Goal: Complete application form: Complete application form

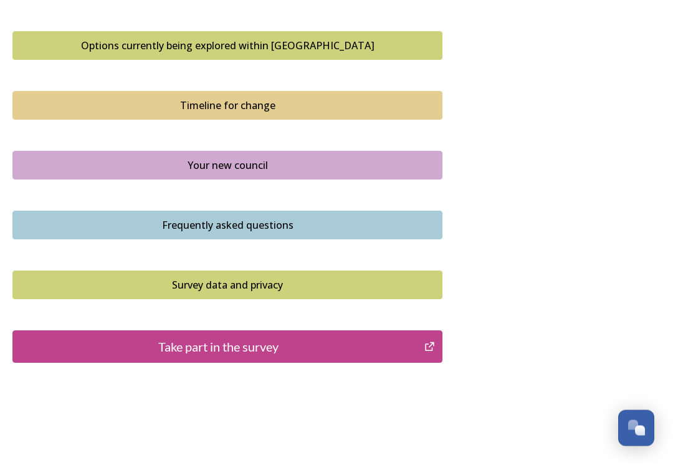
scroll to position [838, 0]
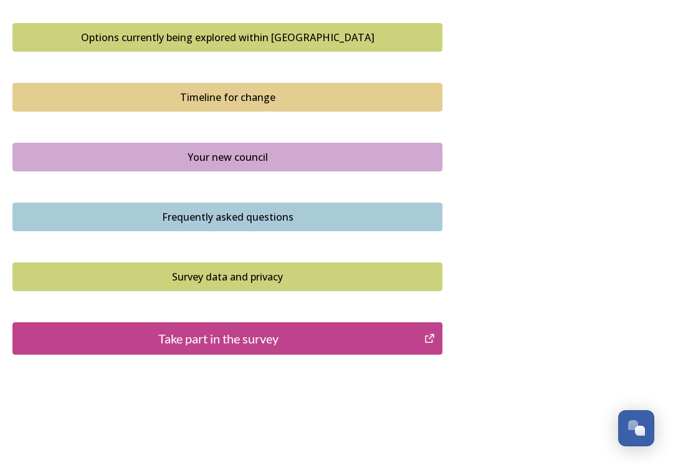
click at [100, 334] on div "Take part in the survey" at bounding box center [218, 338] width 398 height 19
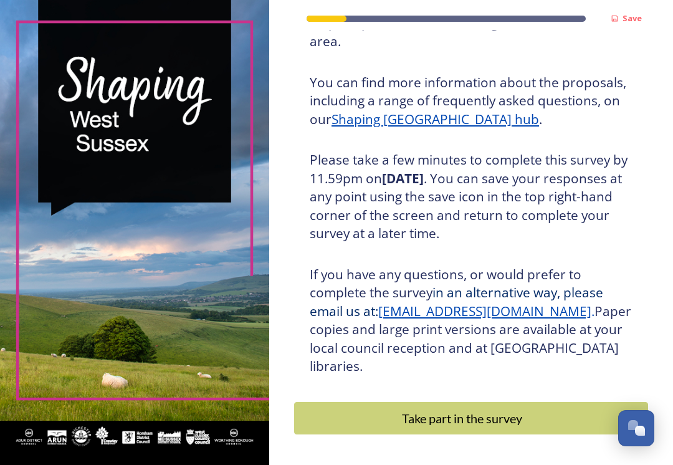
scroll to position [165, 0]
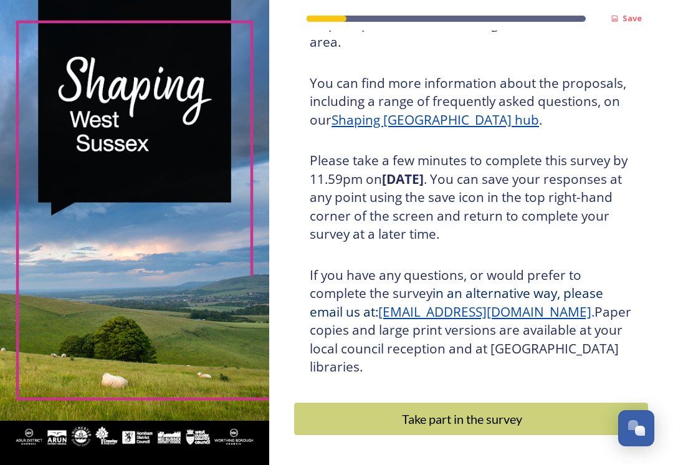
click at [357, 409] on div "Take part in the survey" at bounding box center [462, 418] width 322 height 19
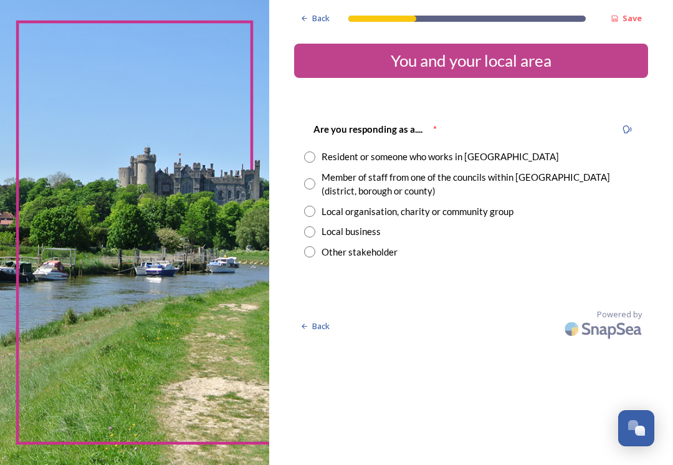
click at [305, 154] on input "radio" at bounding box center [309, 156] width 11 height 11
radio input "true"
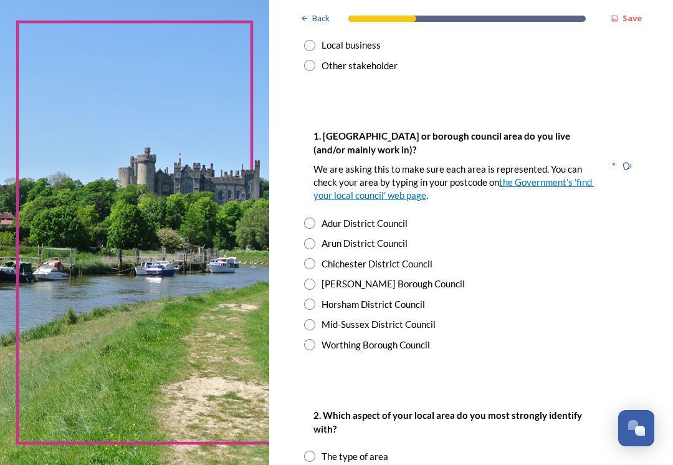
scroll to position [186, 0]
click at [305, 320] on input "radio" at bounding box center [309, 324] width 11 height 11
radio input "true"
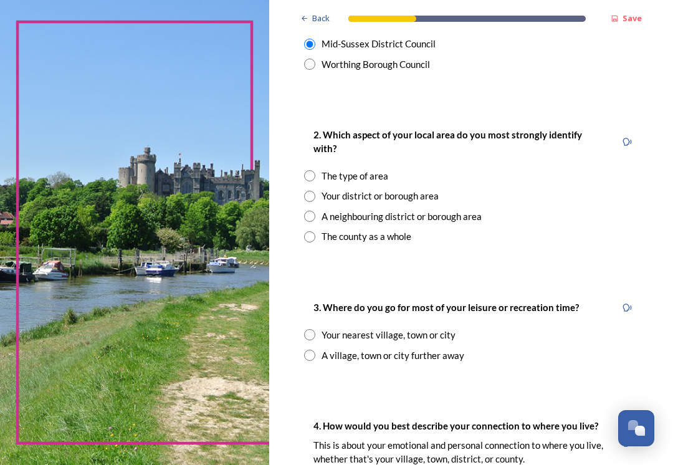
scroll to position [465, 0]
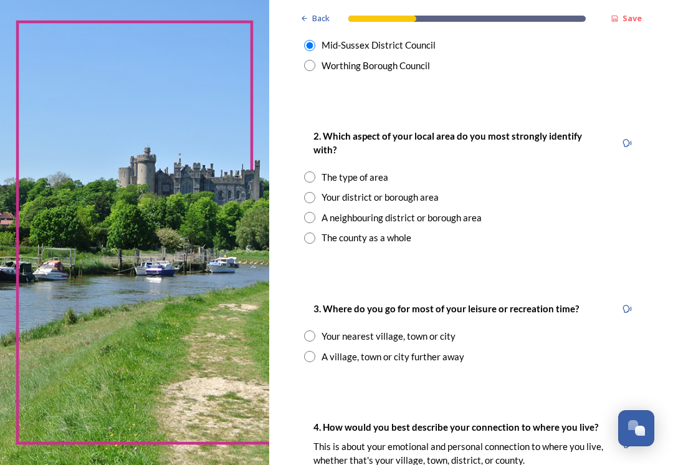
click at [305, 329] on div "Your nearest village, town or city" at bounding box center [471, 336] width 334 height 14
radio input "true"
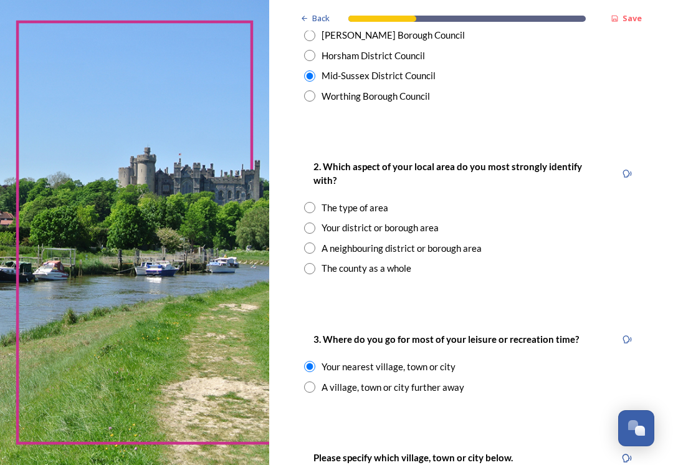
scroll to position [435, 0]
click at [312, 222] on input "radio" at bounding box center [309, 227] width 11 height 11
radio input "true"
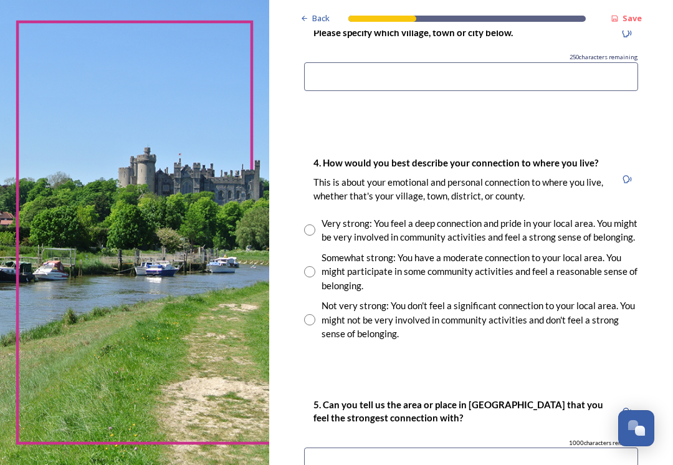
scroll to position [859, 0]
click at [314, 216] on div "Very strong: You feel a deep connection and pride in your local area. You might…" at bounding box center [471, 230] width 334 height 28
radio input "true"
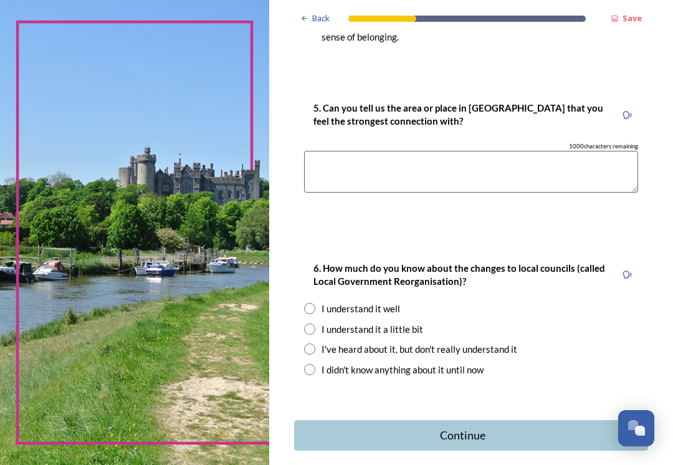
scroll to position [1156, 0]
click at [312, 323] on input "radio" at bounding box center [309, 328] width 11 height 11
radio input "true"
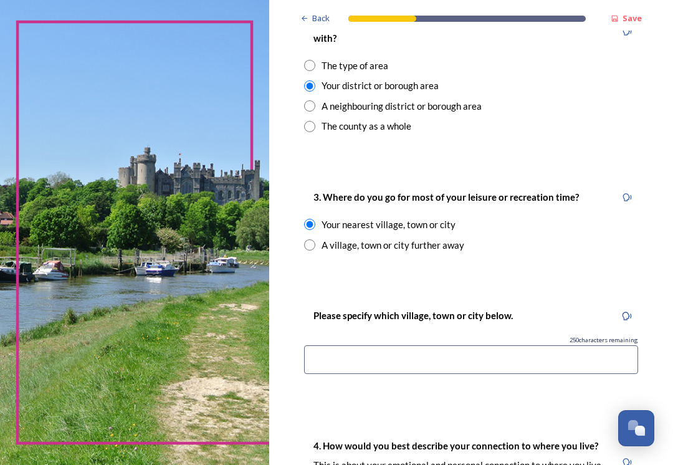
scroll to position [577, 0]
click at [331, 345] on input at bounding box center [471, 359] width 334 height 29
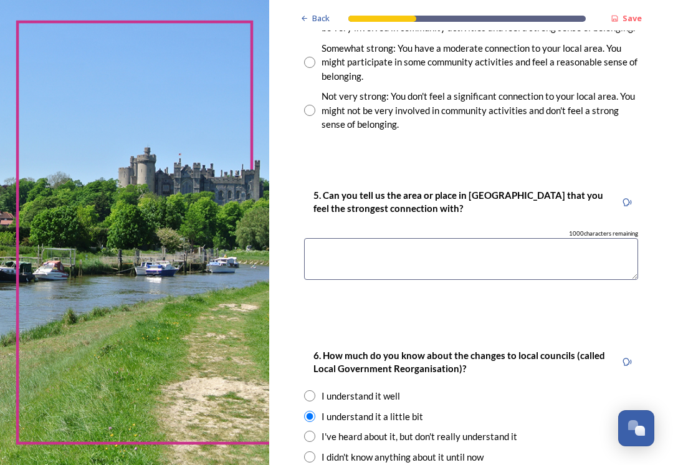
scroll to position [1069, 0]
type input "[GEOGRAPHIC_DATA][PERSON_NAME]"
click at [365, 238] on textarea at bounding box center [471, 259] width 334 height 42
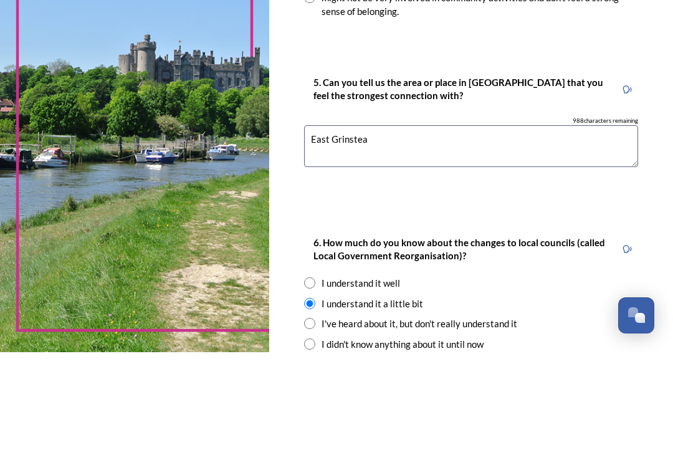
type textarea "[GEOGRAPHIC_DATA][PERSON_NAME]"
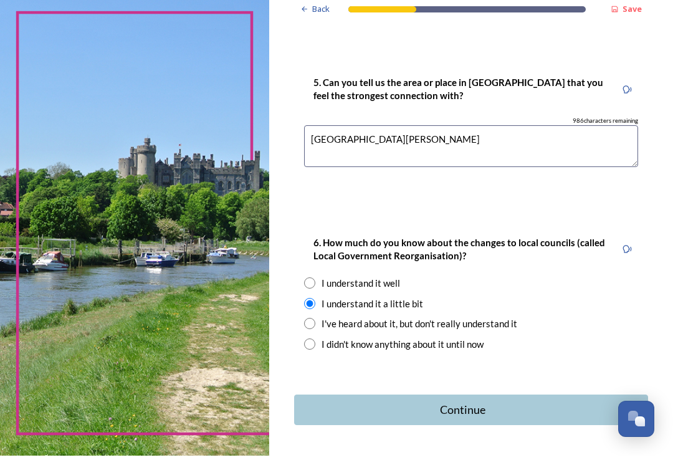
scroll to position [1171, 0]
click at [527, 411] on div "Continue" at bounding box center [462, 419] width 323 height 17
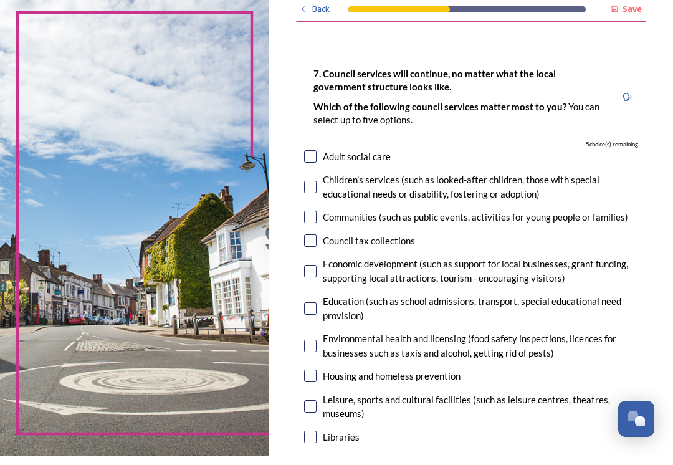
scroll to position [46, 0]
click at [315, 220] on input "checkbox" at bounding box center [310, 226] width 12 height 12
checkbox input "true"
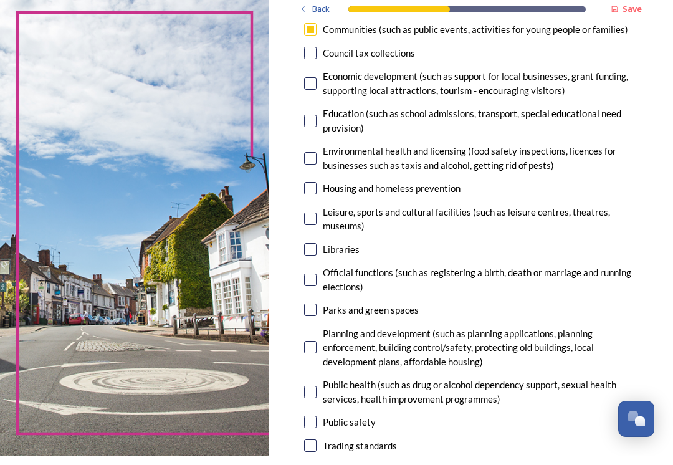
scroll to position [235, 0]
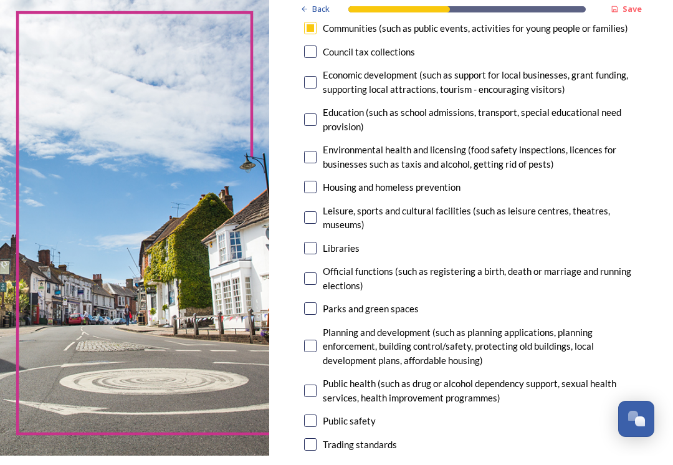
click at [324, 250] on div "Libraries" at bounding box center [341, 257] width 37 height 14
checkbox input "true"
click at [324, 311] on div "Parks and green spaces" at bounding box center [371, 318] width 96 height 14
checkbox input "true"
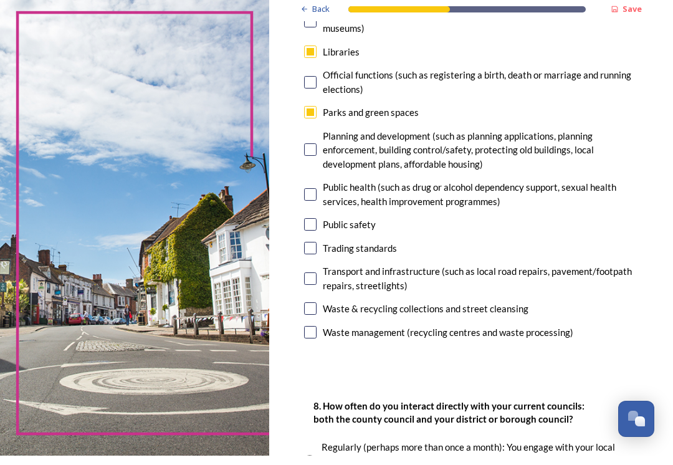
scroll to position [433, 0]
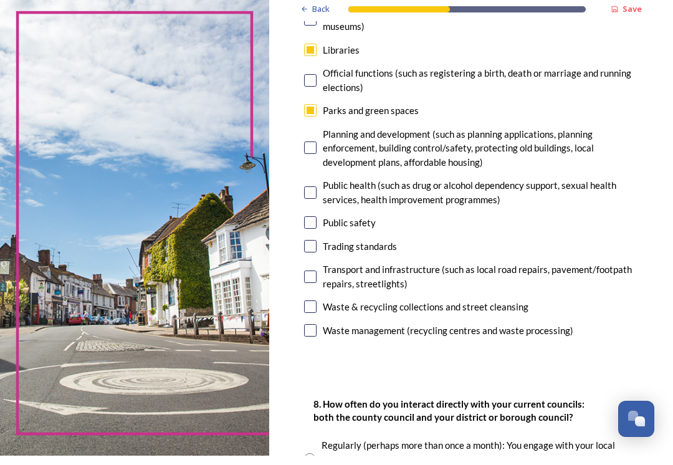
click at [315, 309] on input "checkbox" at bounding box center [310, 315] width 12 height 12
checkbox input "true"
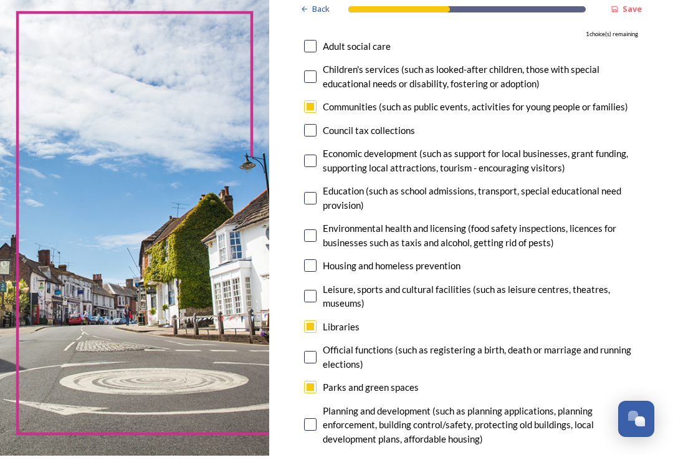
scroll to position [156, 0]
click at [306, 164] on input "checkbox" at bounding box center [310, 170] width 12 height 12
checkbox input "true"
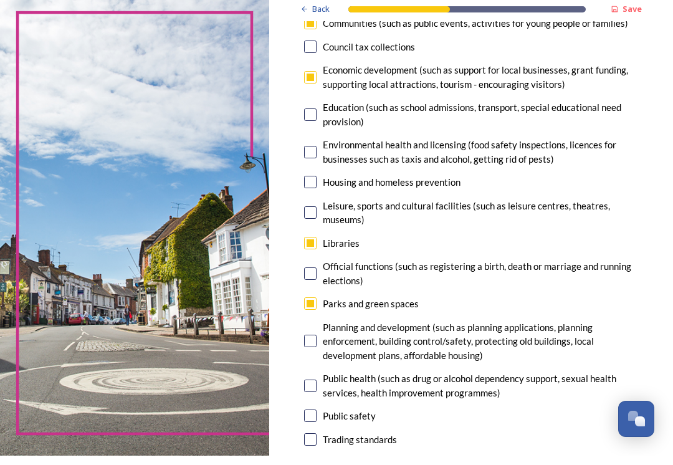
scroll to position [240, 0]
click at [310, 215] on input "checkbox" at bounding box center [310, 221] width 12 height 12
checkbox input "false"
click at [314, 80] on input "checkbox" at bounding box center [310, 86] width 12 height 12
checkbox input "false"
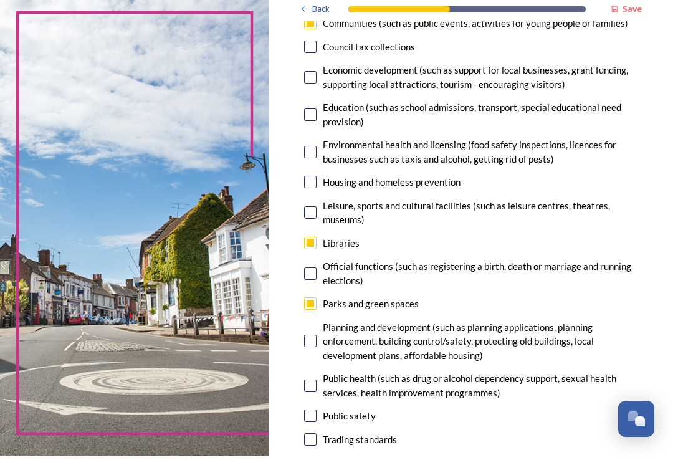
click at [314, 215] on input "checkbox" at bounding box center [310, 221] width 12 height 12
checkbox input "true"
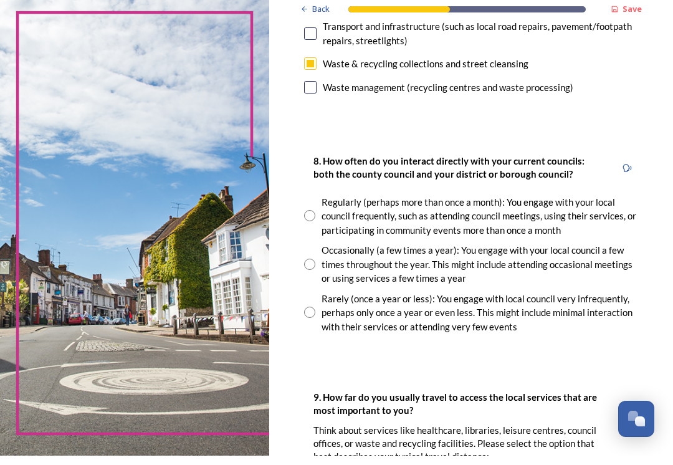
scroll to position [669, 0]
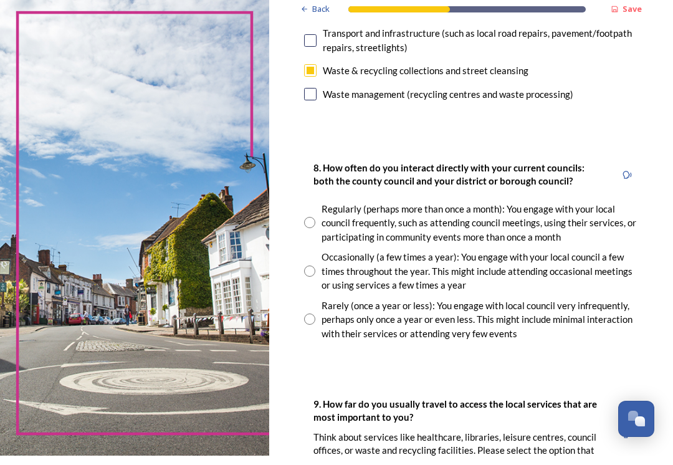
click at [319, 259] on div "Occasionally (a few times a year): You engage with your local council a few tim…" at bounding box center [471, 280] width 334 height 42
radio input "true"
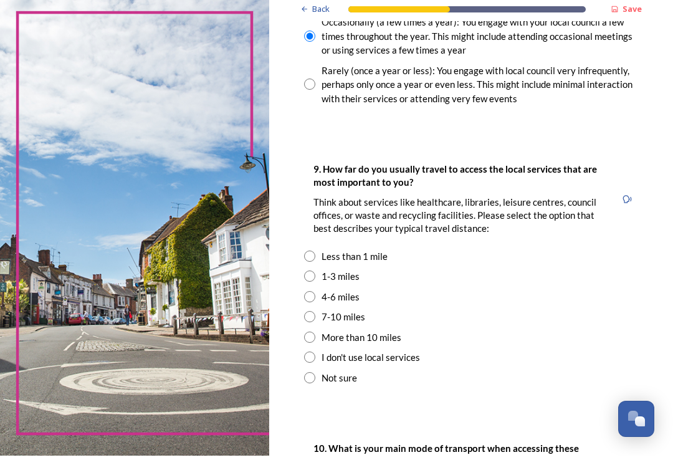
scroll to position [904, 0]
click at [314, 260] on input "radio" at bounding box center [309, 265] width 11 height 11
radio input "true"
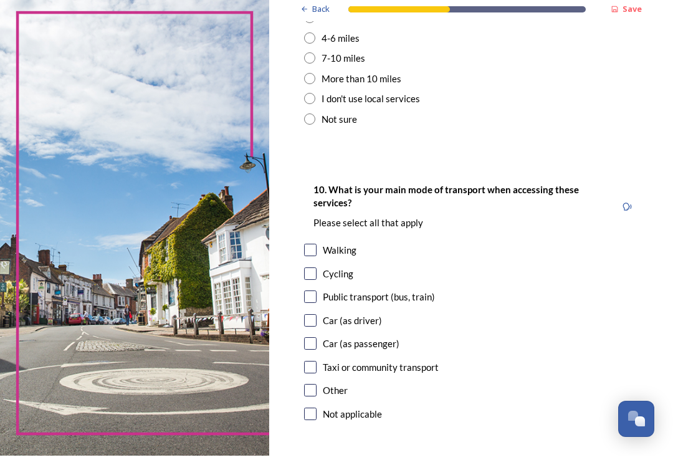
scroll to position [1162, 0]
click at [323, 252] on div "Walking" at bounding box center [340, 259] width 34 height 14
checkbox input "true"
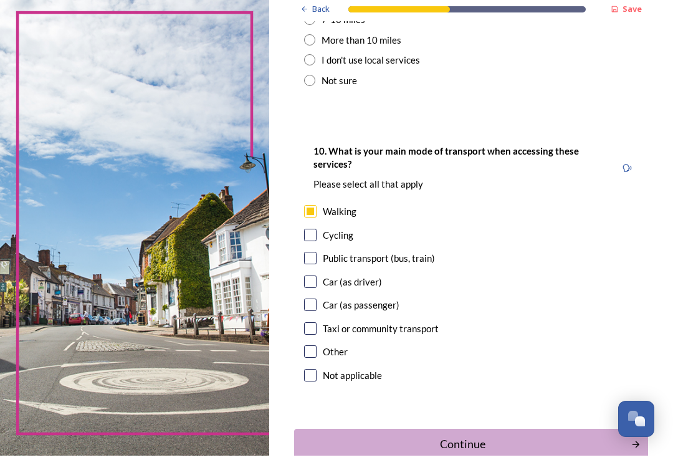
scroll to position [1214, 0]
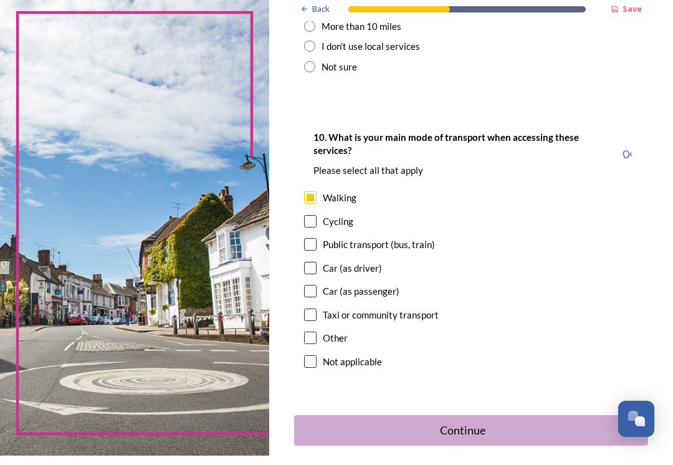
click at [470, 431] on div "Continue" at bounding box center [462, 439] width 323 height 17
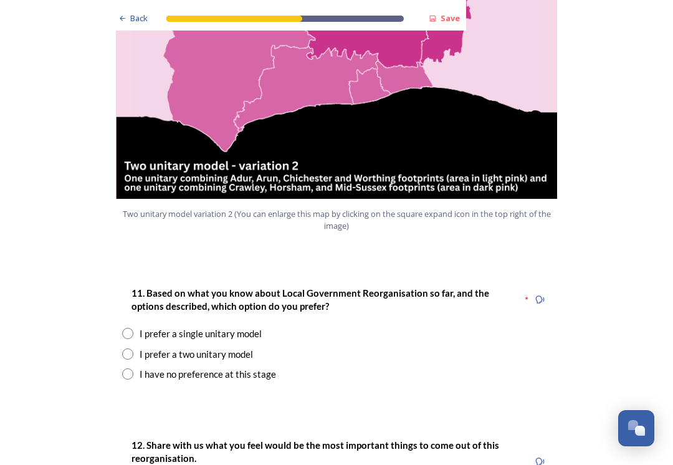
scroll to position [1457, 0]
click at [128, 348] on input "radio" at bounding box center [127, 353] width 11 height 11
radio input "true"
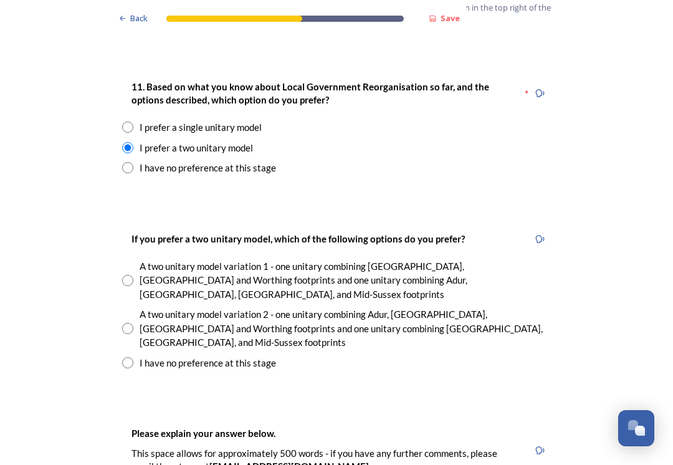
scroll to position [1676, 0]
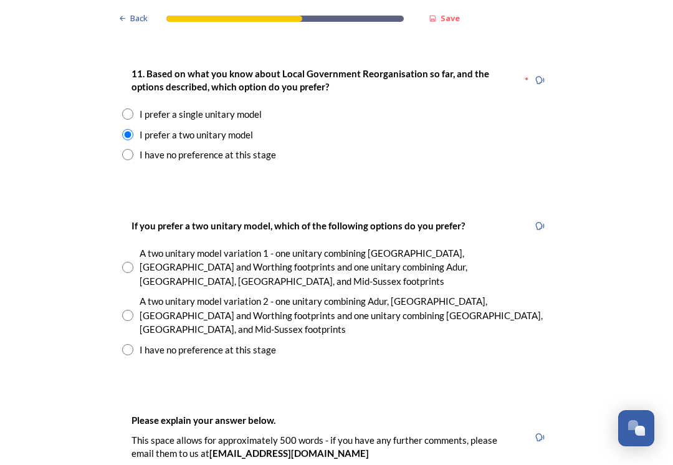
click at [131, 309] on input "radio" at bounding box center [127, 314] width 11 height 11
radio input "true"
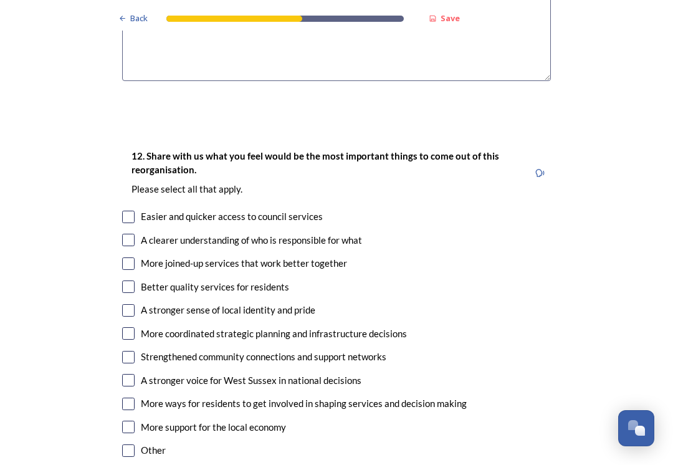
scroll to position [2208, 0]
click at [133, 234] on input "checkbox" at bounding box center [128, 240] width 12 height 12
checkbox input "true"
click at [133, 258] on input "checkbox" at bounding box center [128, 264] width 12 height 12
checkbox input "true"
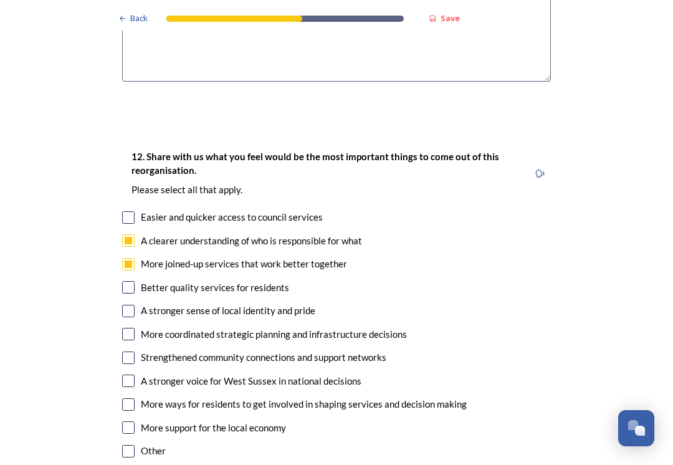
click at [129, 328] on input "checkbox" at bounding box center [128, 334] width 12 height 12
checkbox input "true"
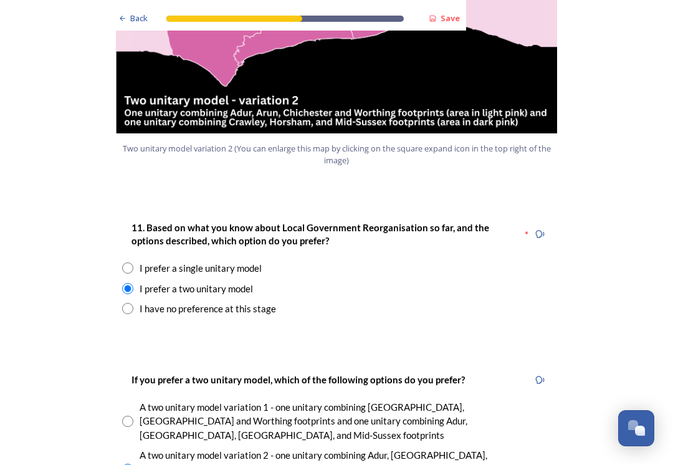
scroll to position [1523, 0]
click at [131, 262] on input "radio" at bounding box center [127, 267] width 11 height 11
radio input "true"
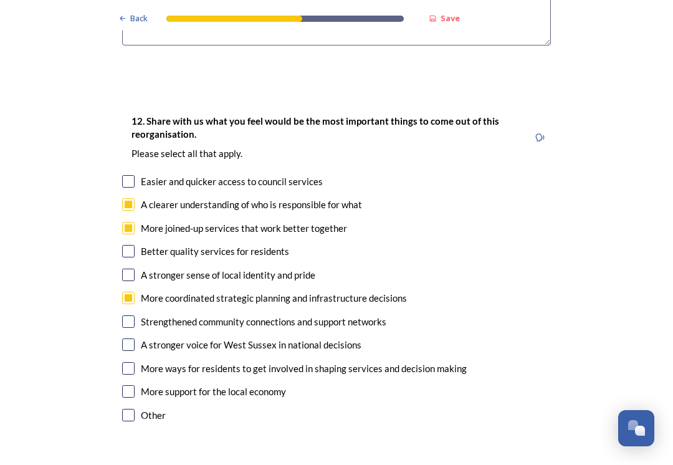
scroll to position [2050, 0]
click at [134, 338] on input "checkbox" at bounding box center [128, 344] width 12 height 12
checkbox input "true"
click at [133, 384] on input "checkbox" at bounding box center [128, 390] width 12 height 12
checkbox input "true"
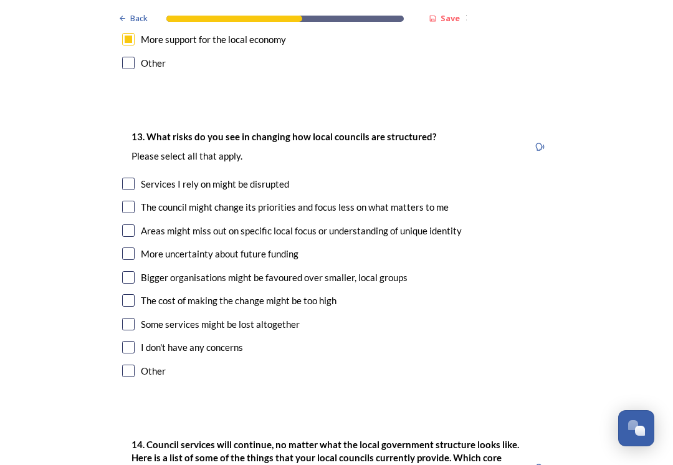
scroll to position [2404, 0]
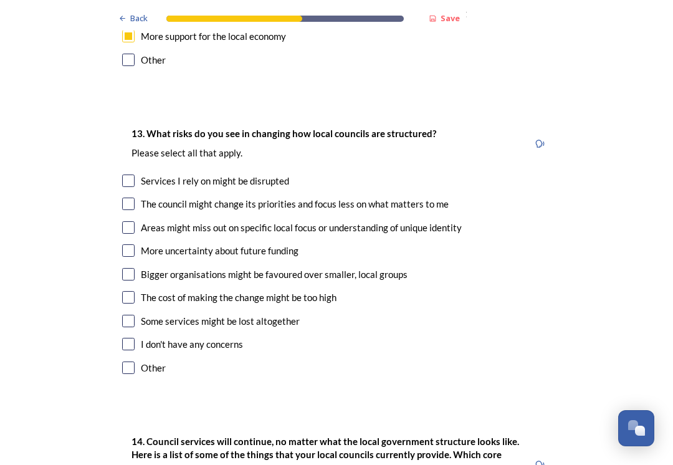
click at [130, 174] on input "checkbox" at bounding box center [128, 180] width 12 height 12
checkbox input "true"
click at [133, 221] on input "checkbox" at bounding box center [128, 227] width 12 height 12
checkbox input "true"
click at [131, 291] on input "checkbox" at bounding box center [128, 297] width 12 height 12
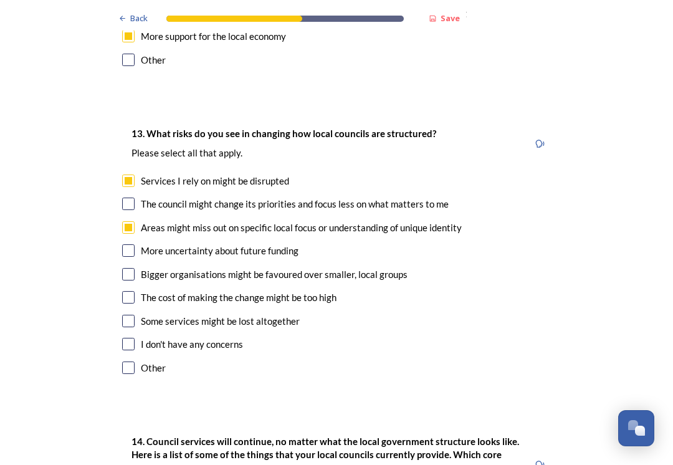
checkbox input "true"
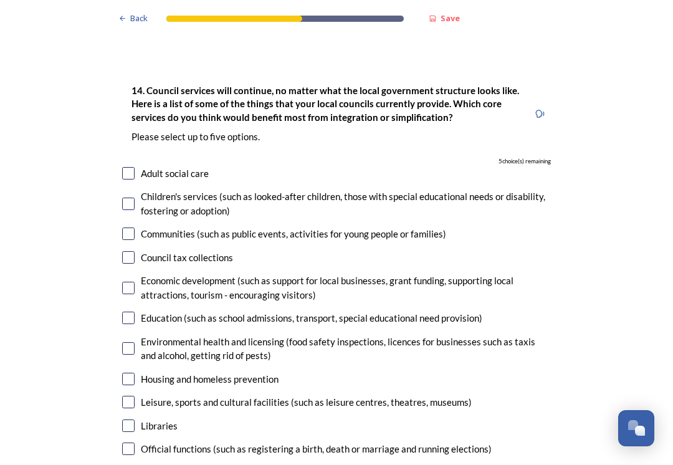
scroll to position [2755, 0]
click at [141, 273] on div "Economic development (such as support for local businesses, grant funding, supp…" at bounding box center [346, 287] width 410 height 28
checkbox input "true"
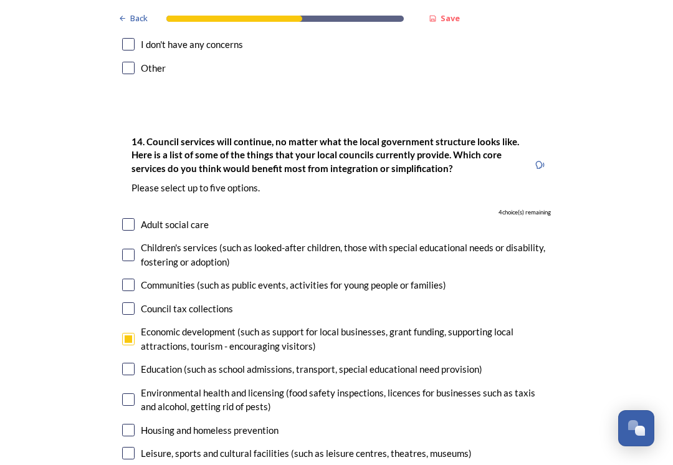
scroll to position [2704, 0]
